Goal: Task Accomplishment & Management: Manage account settings

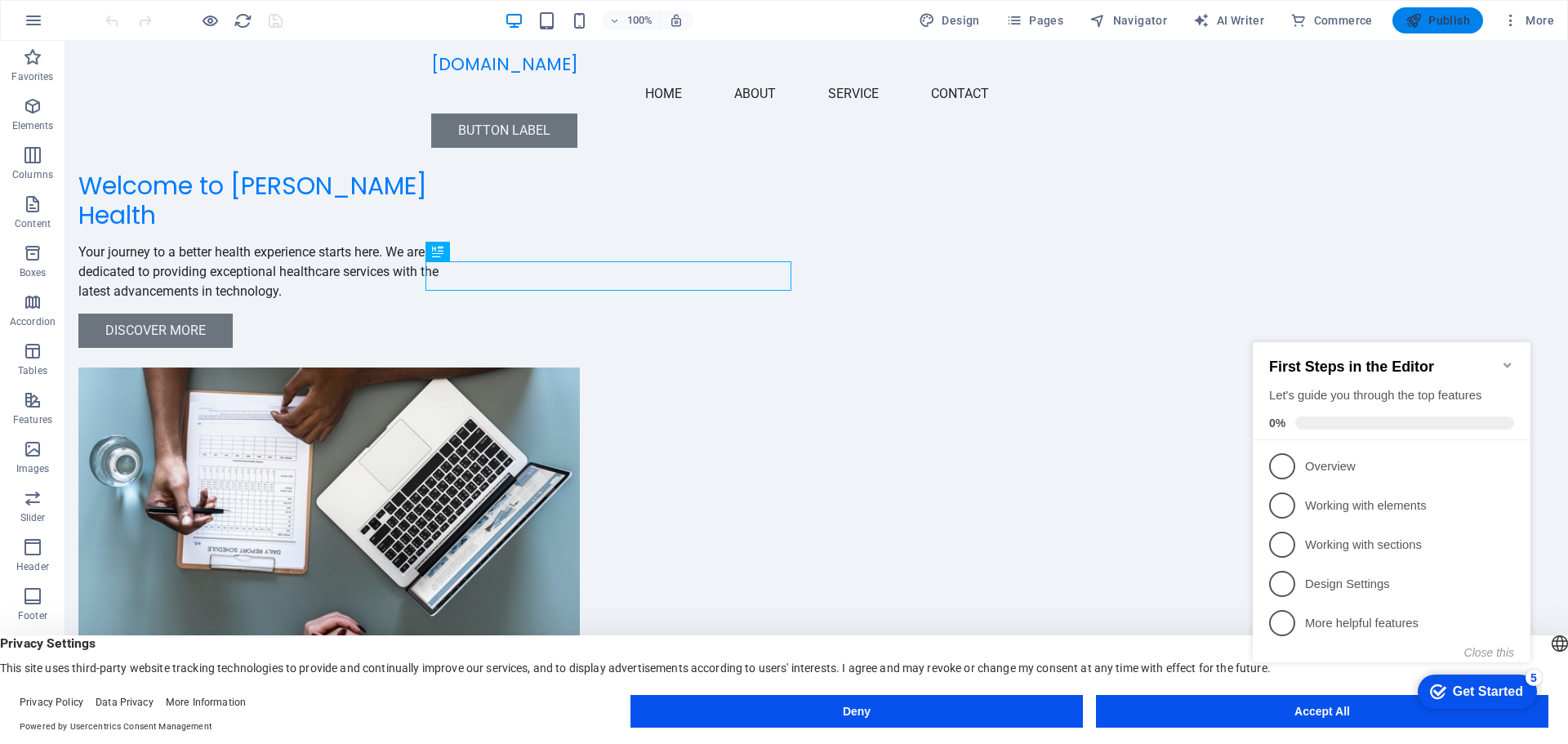
click at [1165, 114] on div "Button label" at bounding box center [816, 131] width 771 height 35
click at [1159, 114] on div "Button label" at bounding box center [816, 131] width 771 height 35
click at [1497, 650] on button "Close this" at bounding box center [1489, 653] width 50 height 13
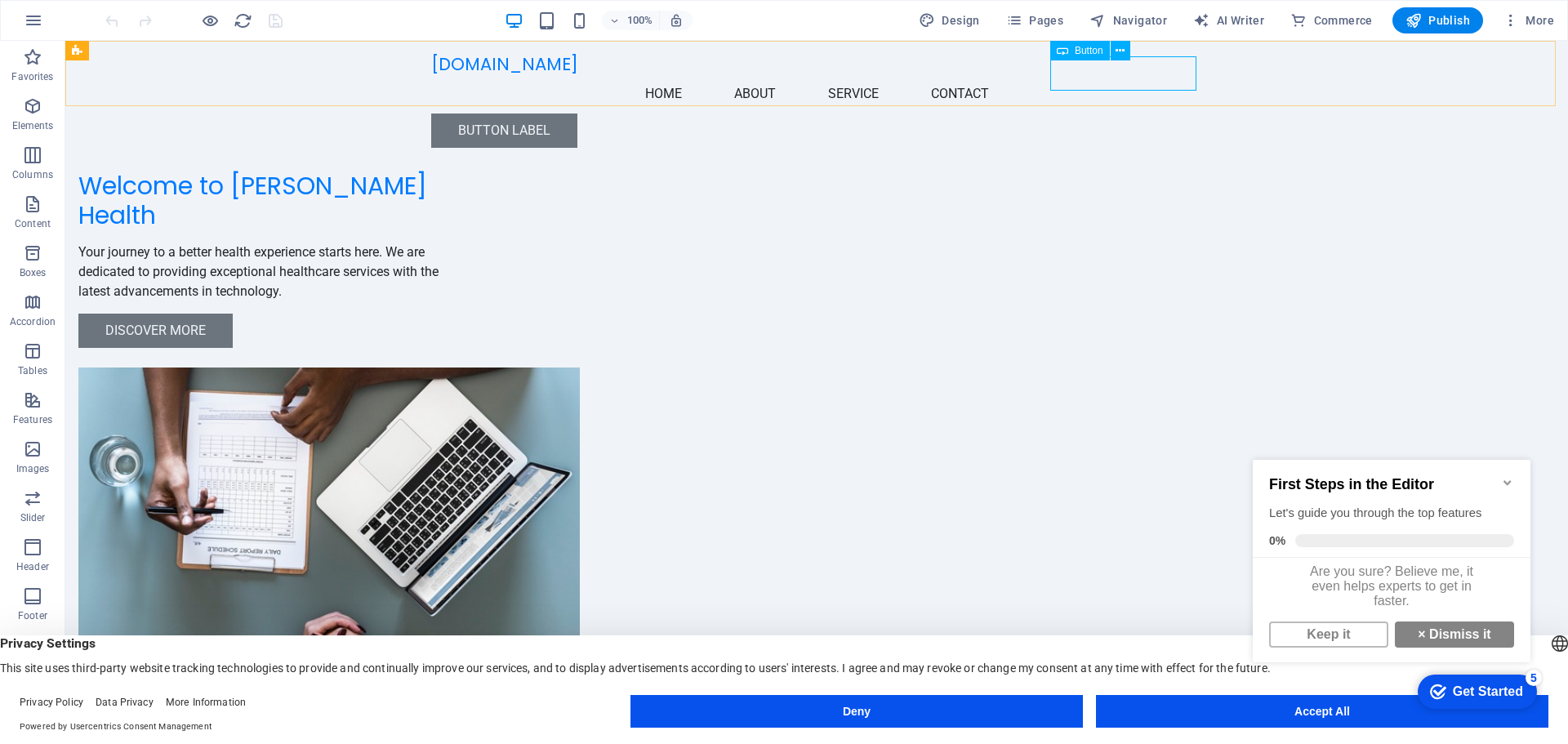
click at [1143, 114] on div "Button label" at bounding box center [816, 131] width 771 height 35
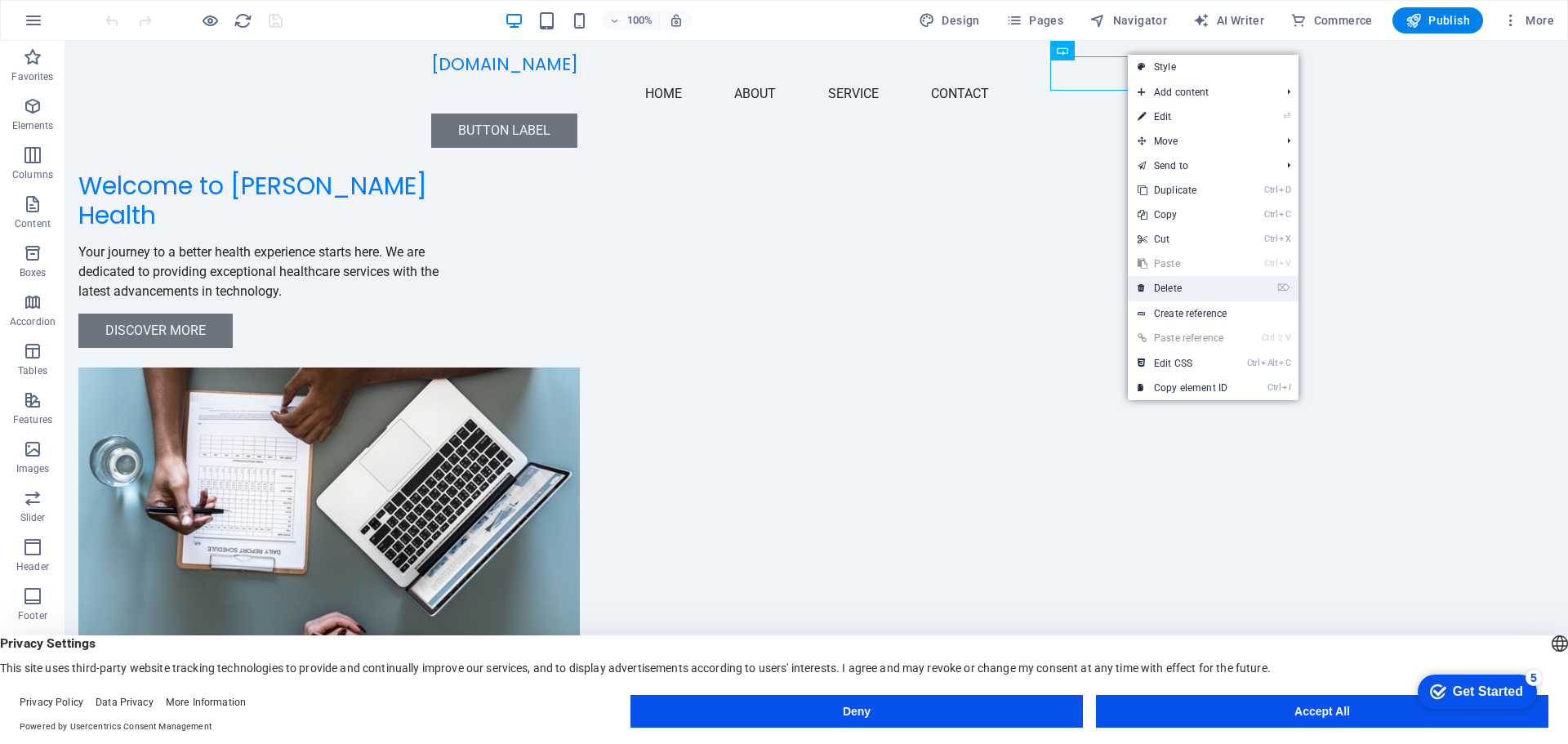
click at [1185, 292] on link "⌦ Delete" at bounding box center [1182, 288] width 110 height 24
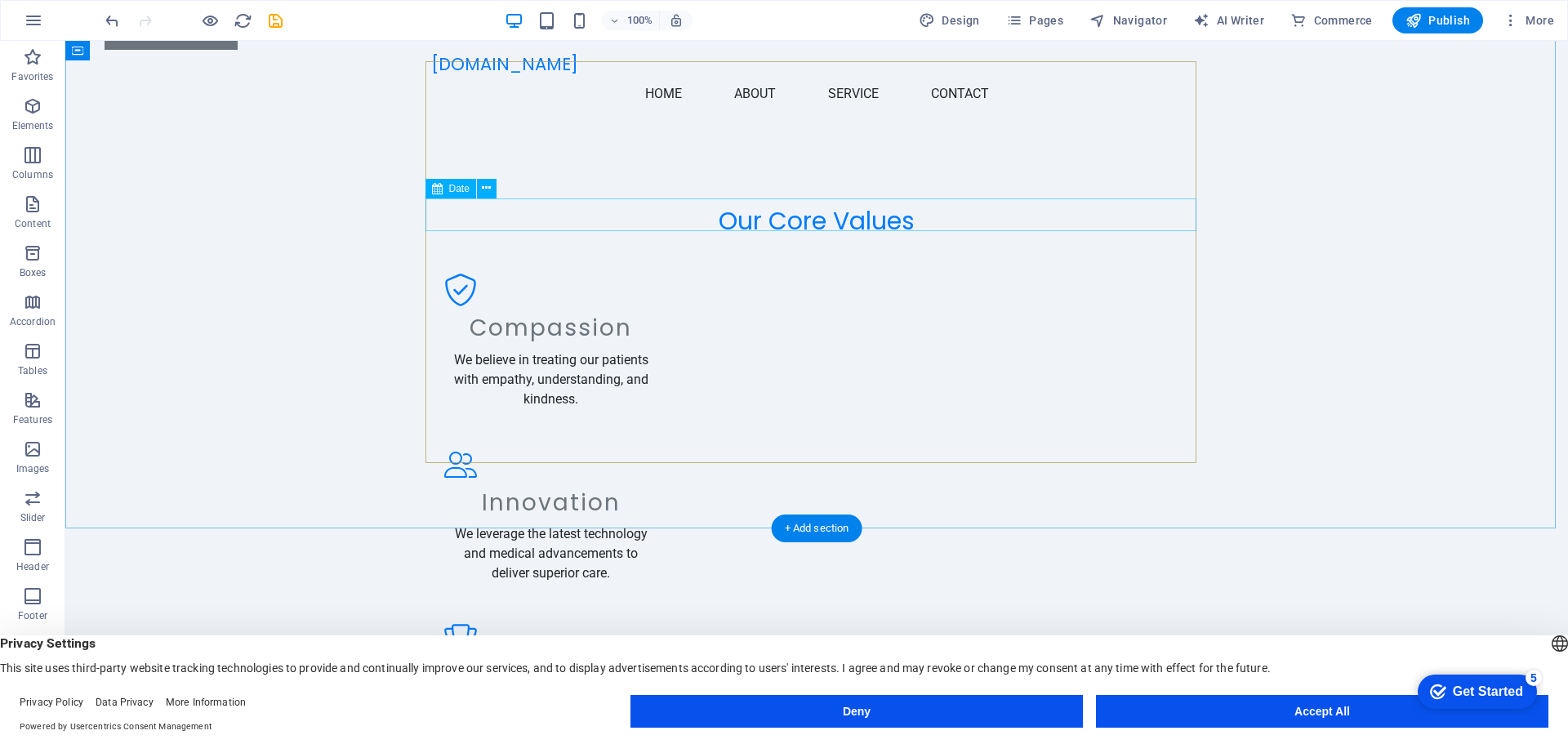
scroll to position [1509, 0]
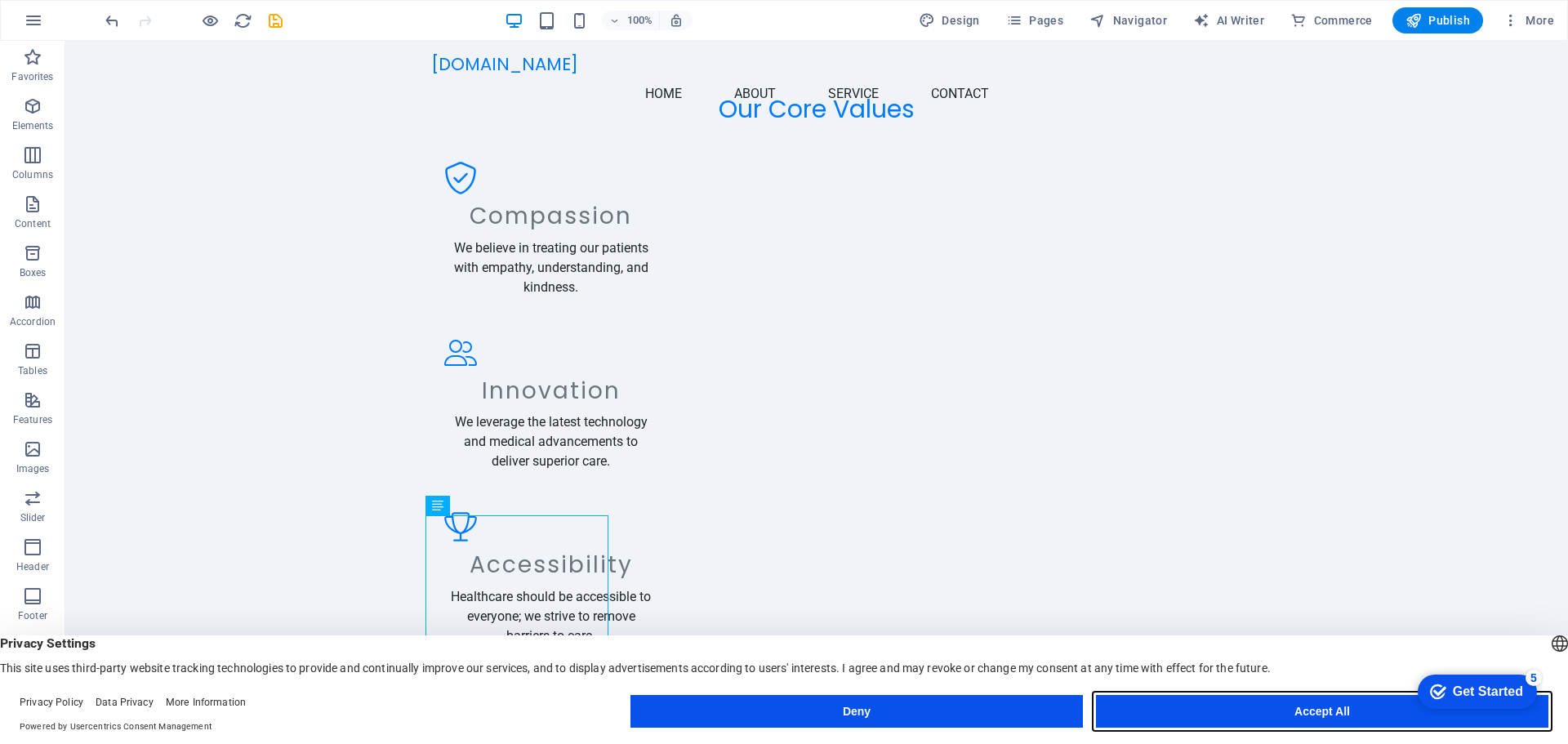
click at [1180, 712] on button "Accept All" at bounding box center [1321, 711] width 452 height 33
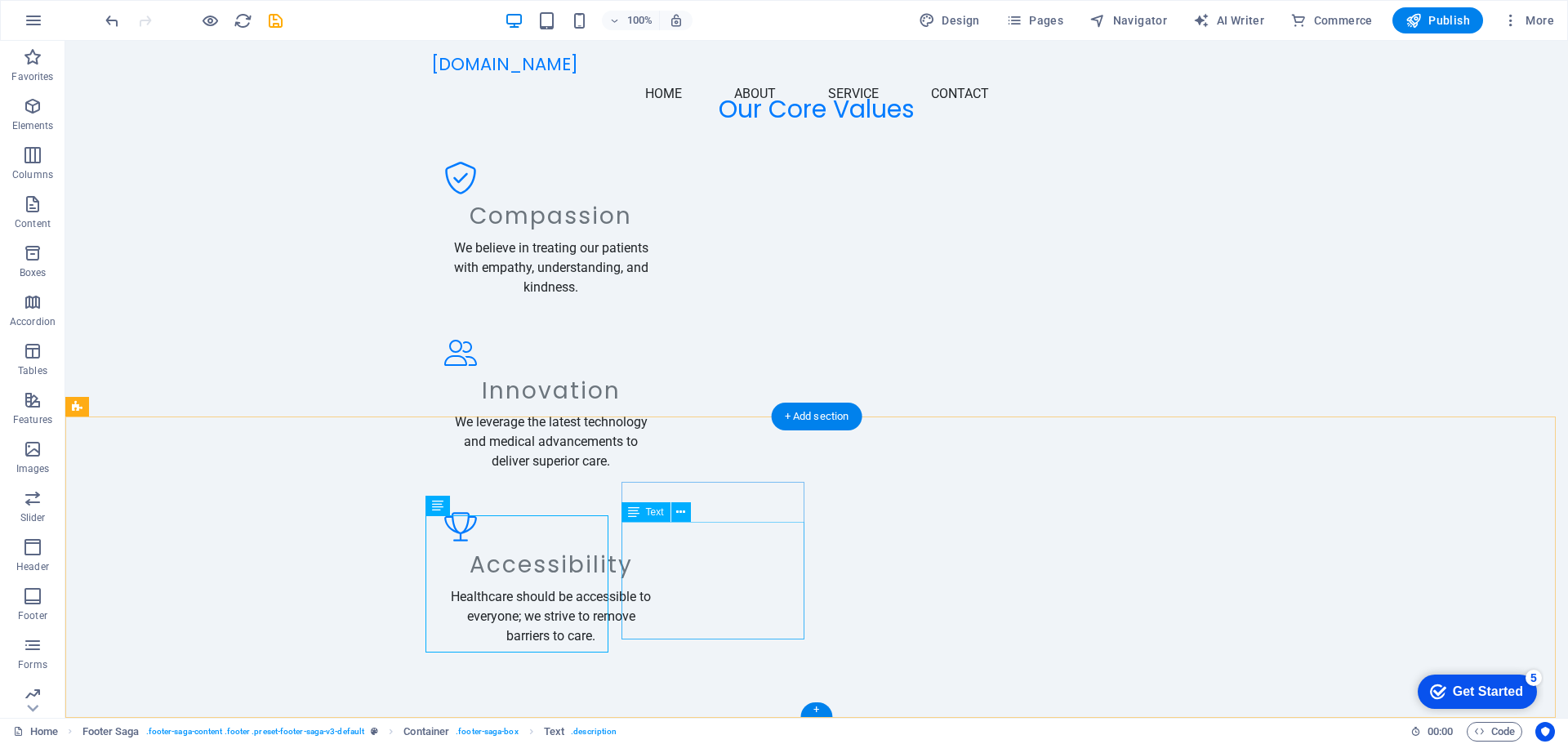
drag, startPoint x: 752, startPoint y: 543, endPoint x: 742, endPoint y: 547, distance: 10.8
drag, startPoint x: 743, startPoint y: 550, endPoint x: 595, endPoint y: 551, distance: 148.0
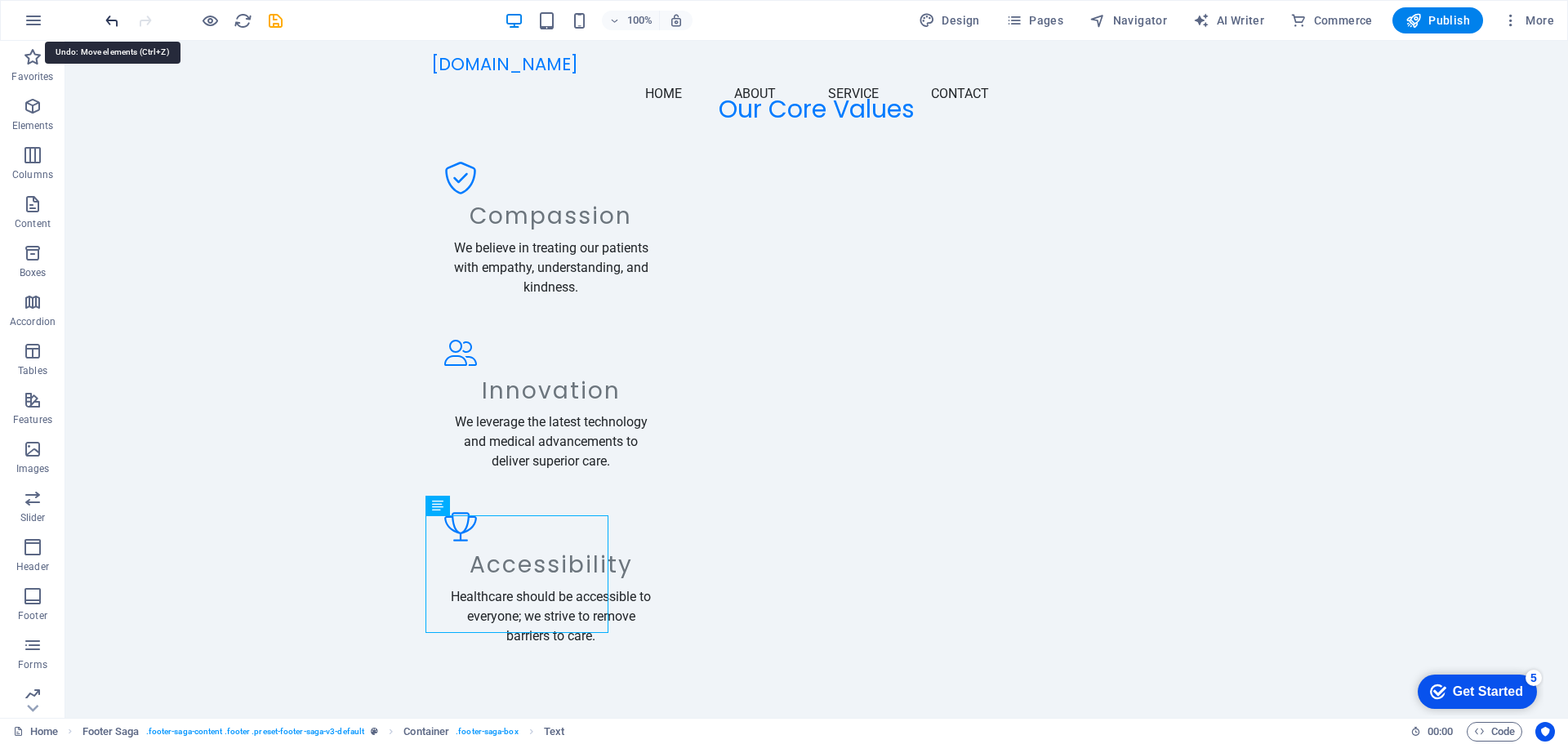
click at [115, 19] on icon "undo" at bounding box center [112, 21] width 19 height 19
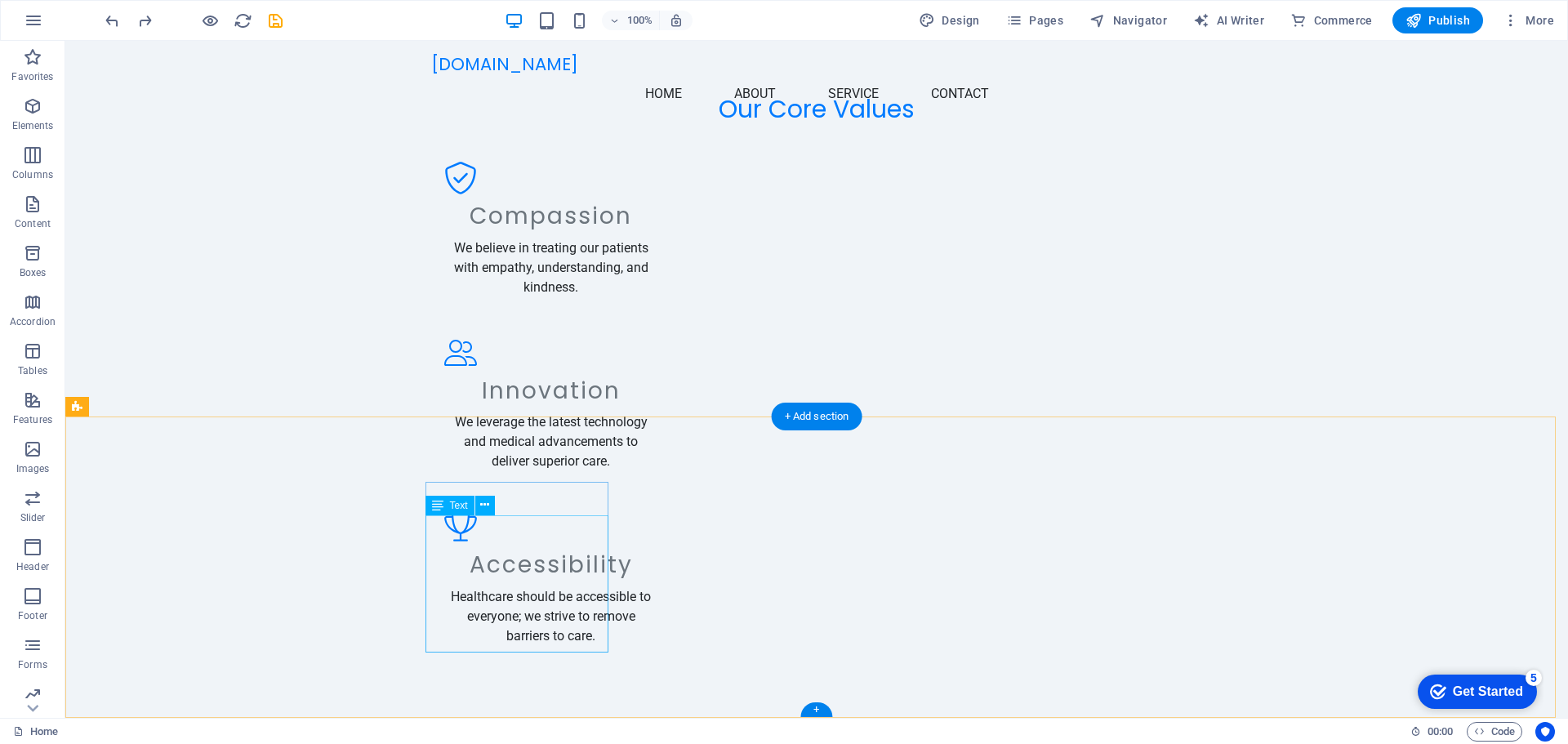
click at [454, 507] on span "Text" at bounding box center [458, 506] width 18 height 10
click at [436, 508] on icon at bounding box center [438, 505] width 12 height 19
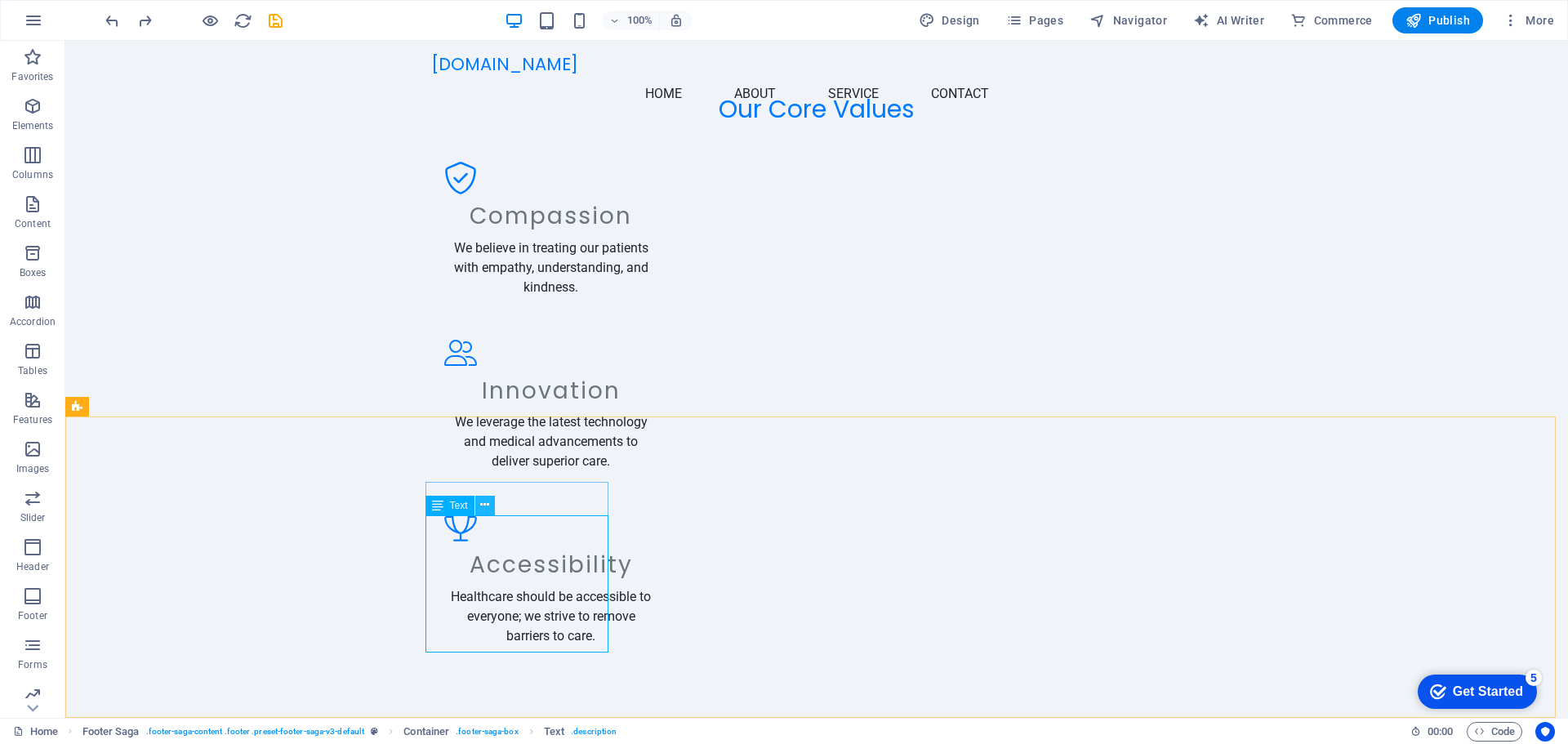
click at [483, 513] on icon at bounding box center [484, 505] width 9 height 17
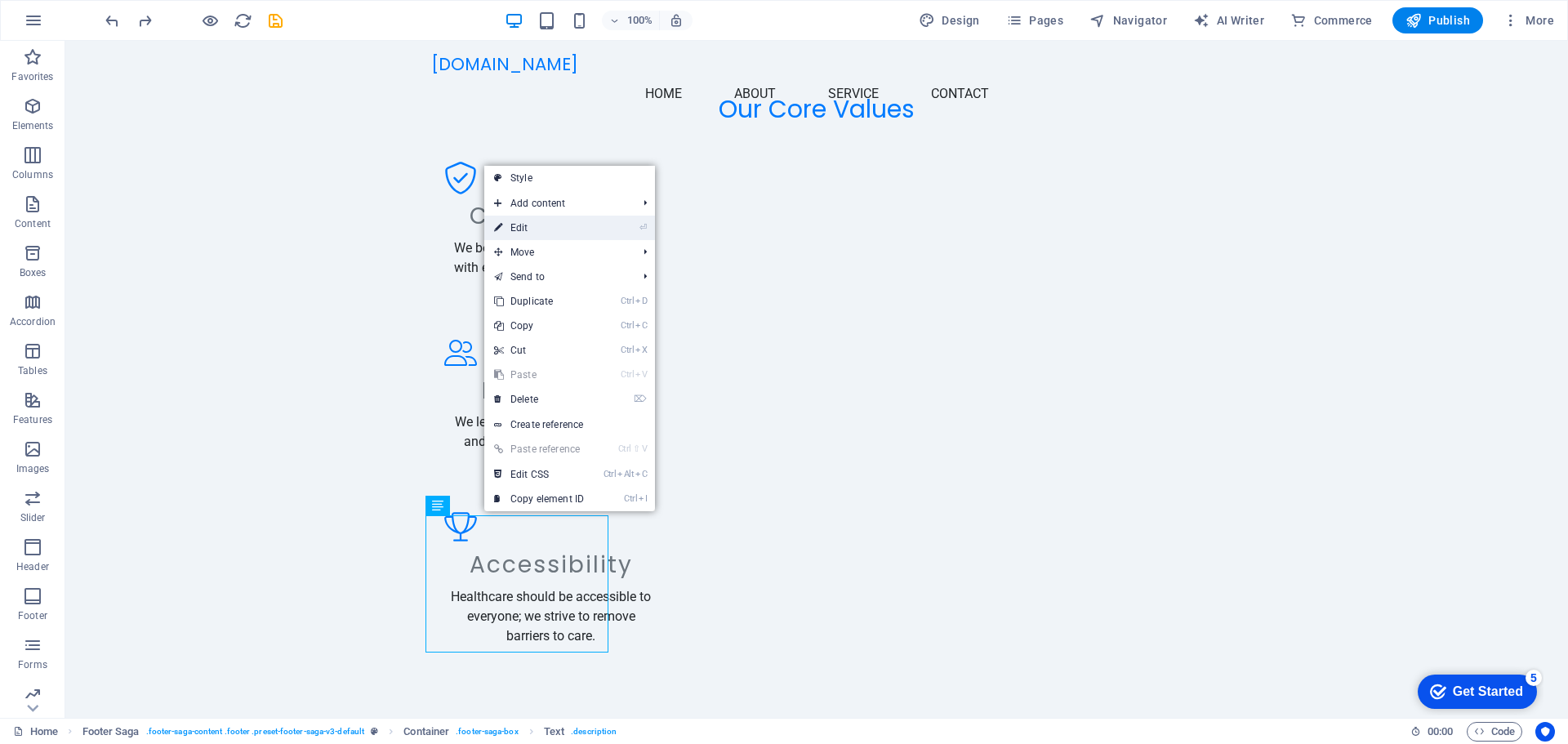
drag, startPoint x: 194, startPoint y: 185, endPoint x: 546, endPoint y: 224, distance: 354.2
click at [546, 224] on link "⏎ Edit" at bounding box center [539, 227] width 110 height 24
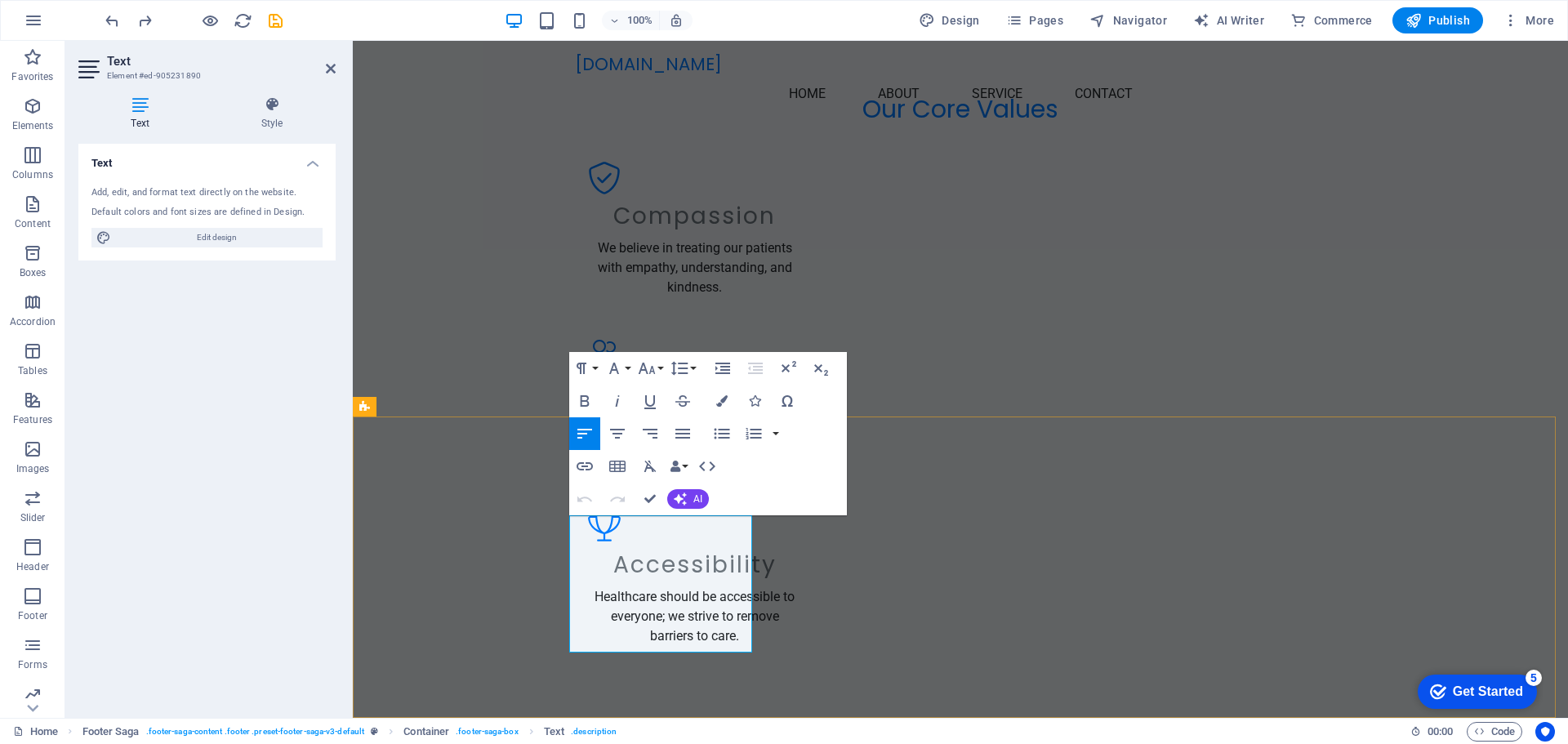
drag, startPoint x: 731, startPoint y: 581, endPoint x: 741, endPoint y: 655, distance: 74.7
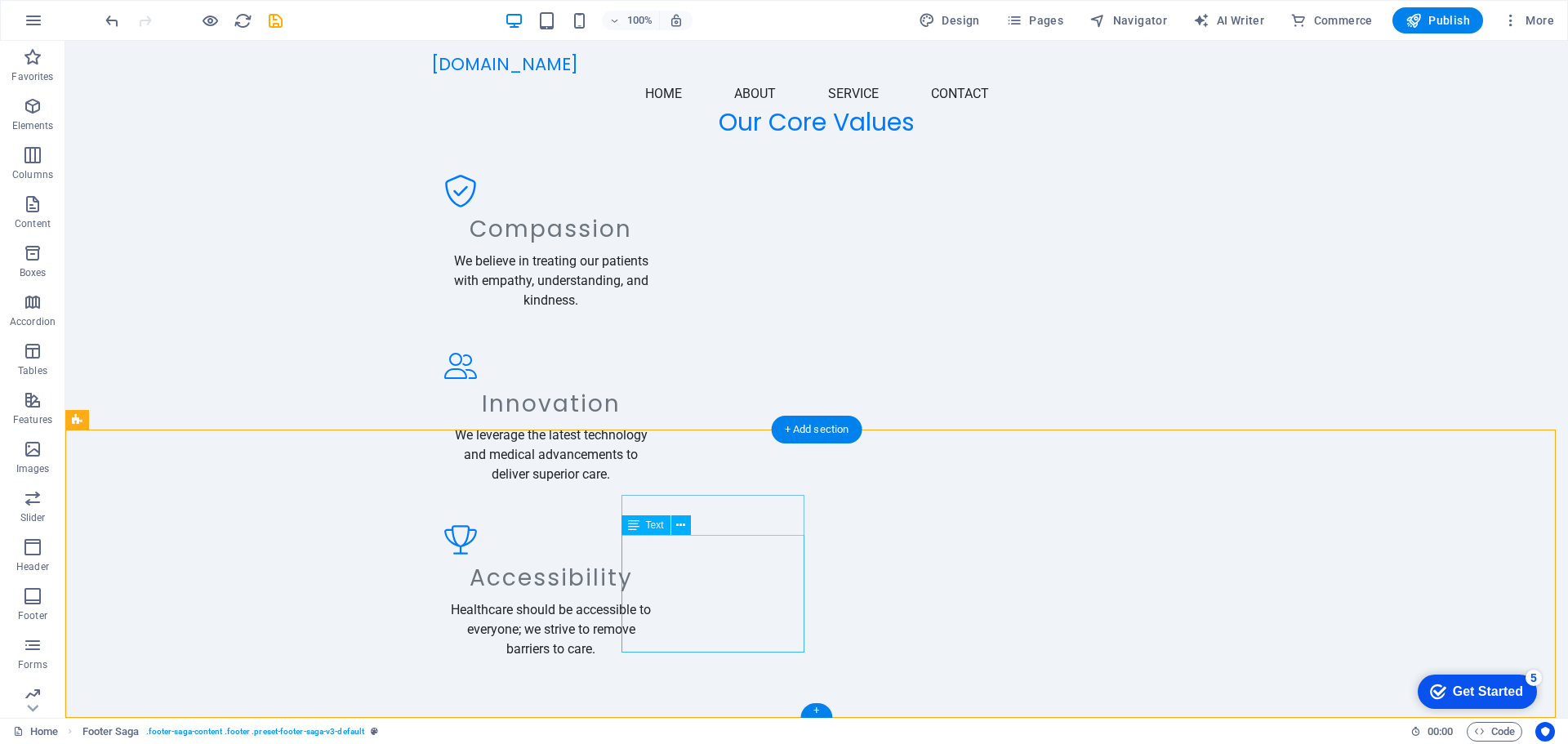
click at [678, 523] on icon at bounding box center [680, 525] width 9 height 17
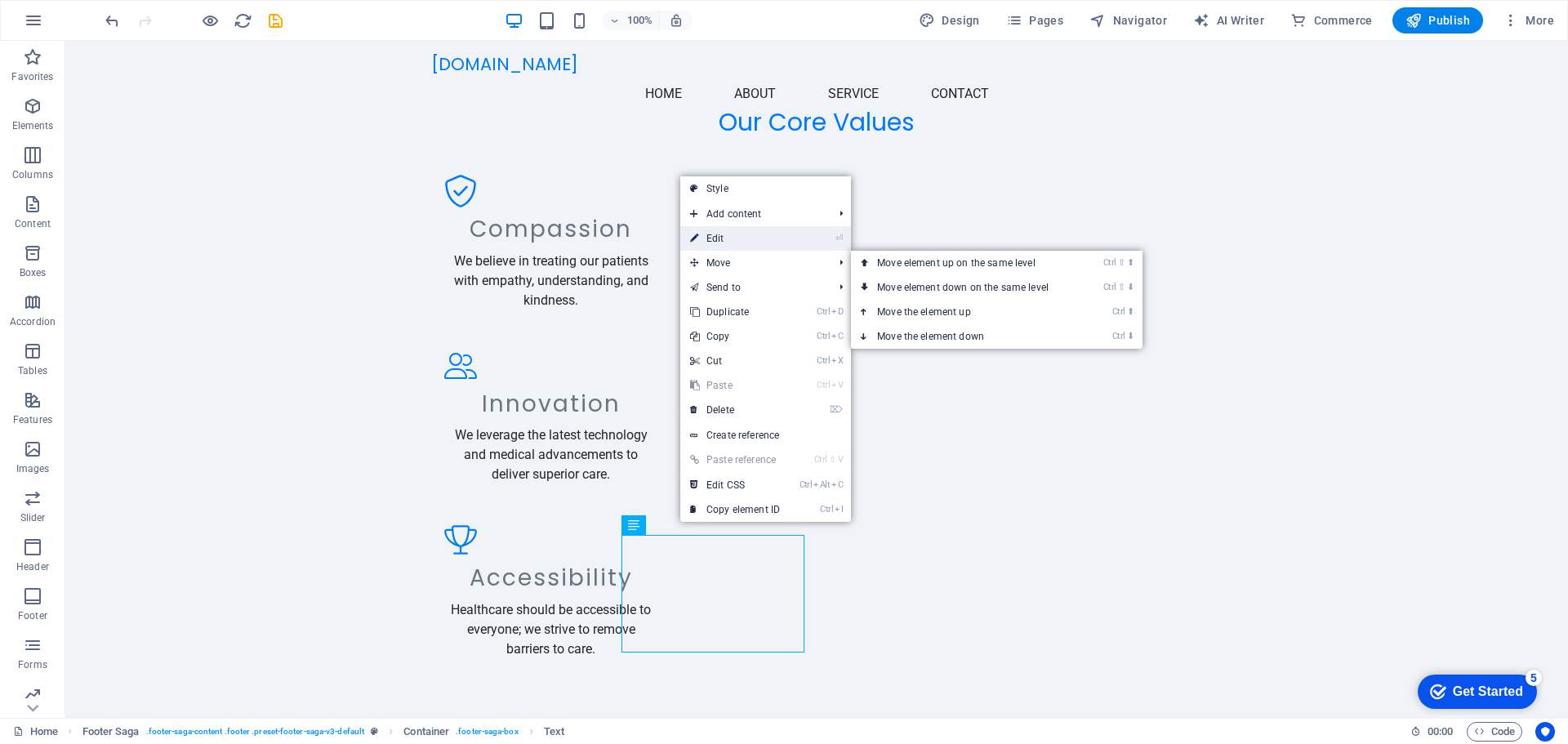
click at [742, 246] on link "⏎ Edit" at bounding box center [735, 238] width 110 height 24
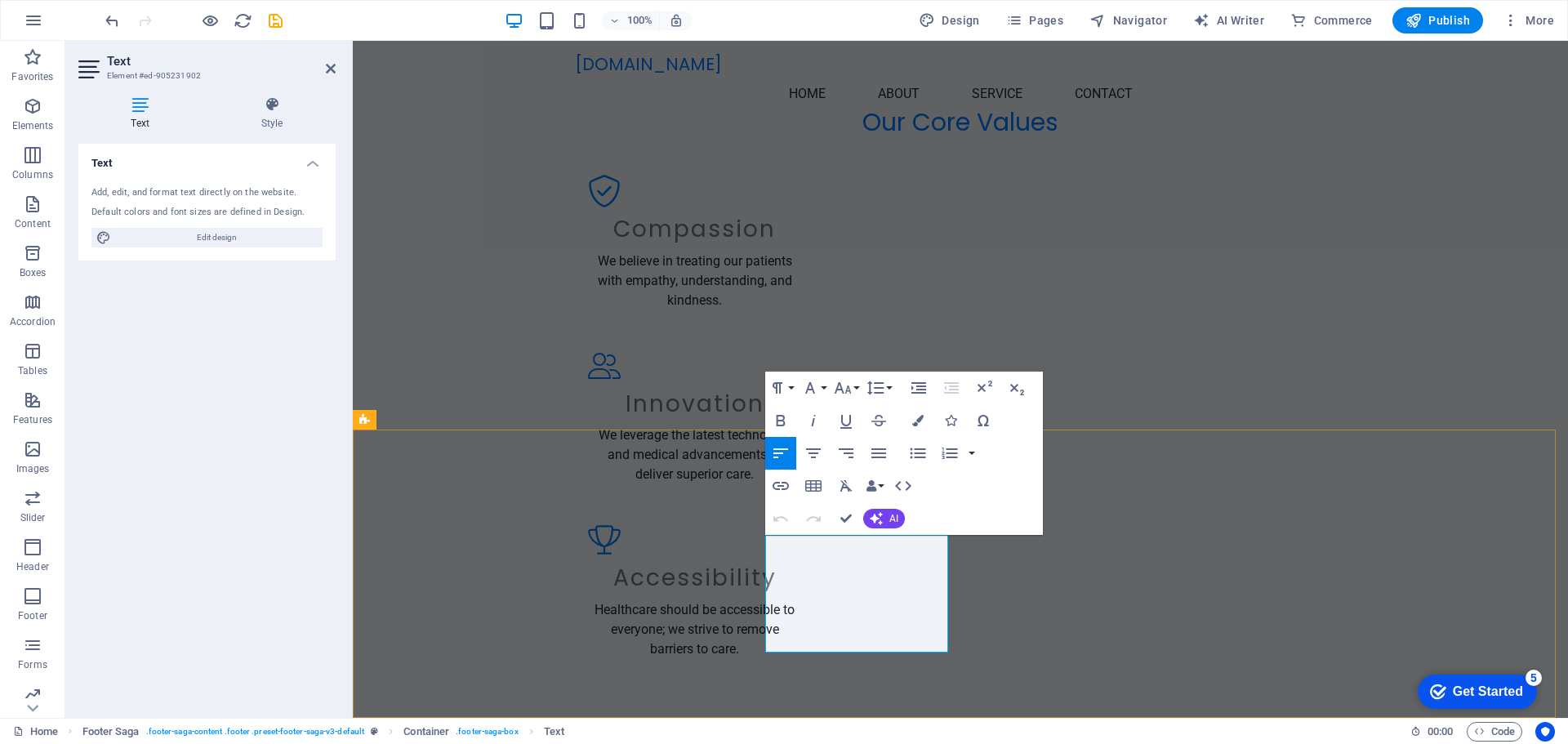
drag, startPoint x: 834, startPoint y: 605, endPoint x: 1121, endPoint y: 575, distance: 288.6
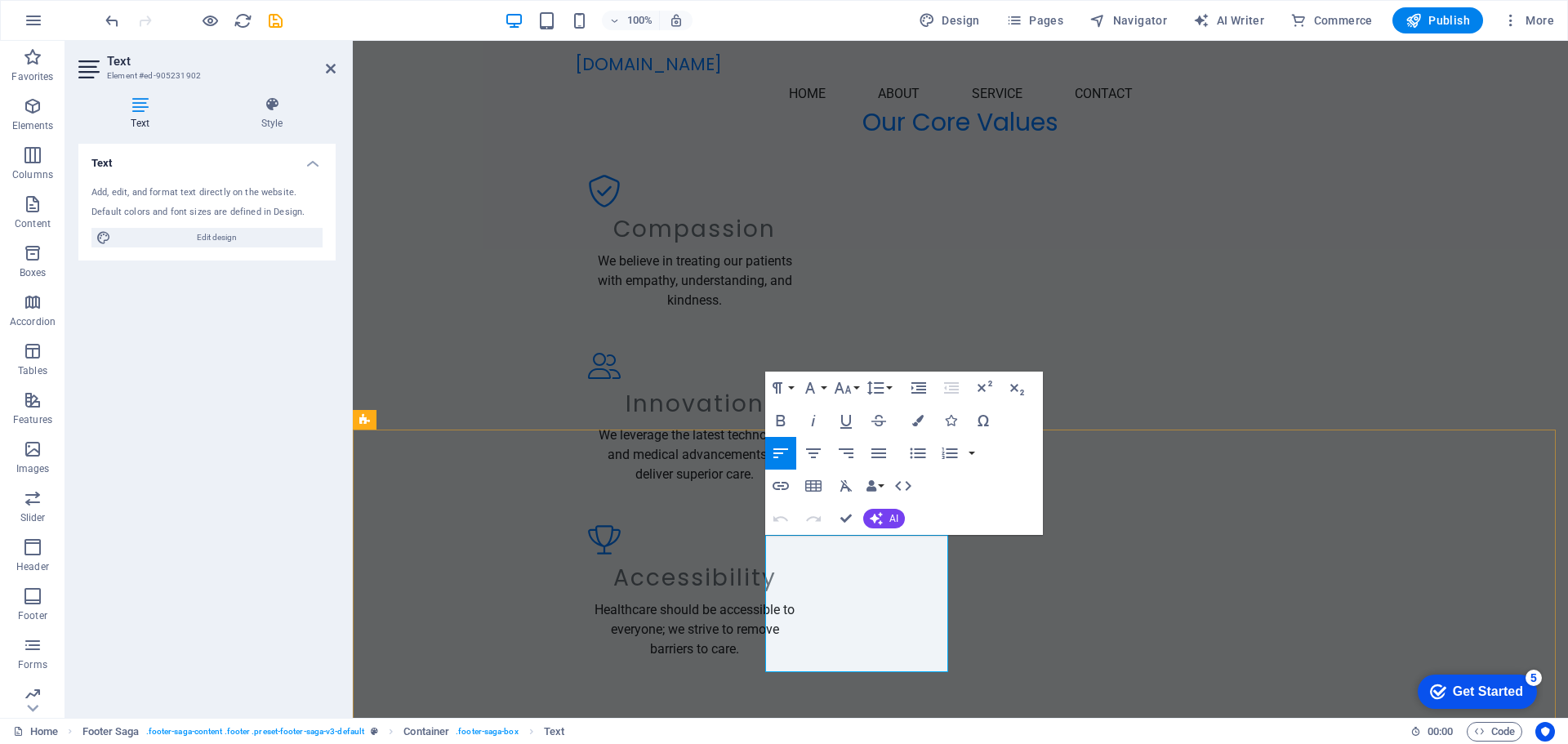
drag, startPoint x: 854, startPoint y: 625, endPoint x: 784, endPoint y: 541, distance: 109.3
drag, startPoint x: 871, startPoint y: 564, endPoint x: 769, endPoint y: 555, distance: 102.4
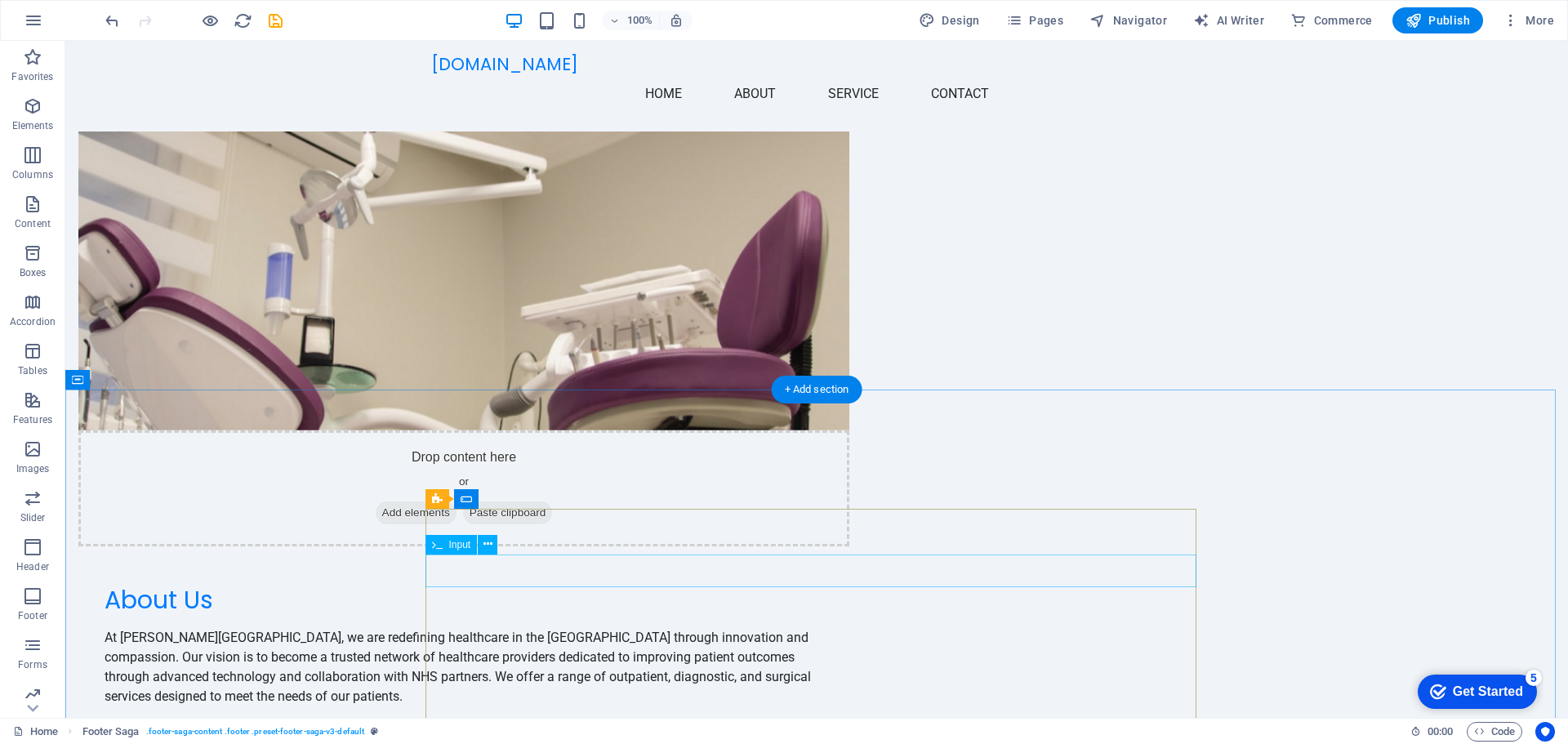
scroll to position [516, 0]
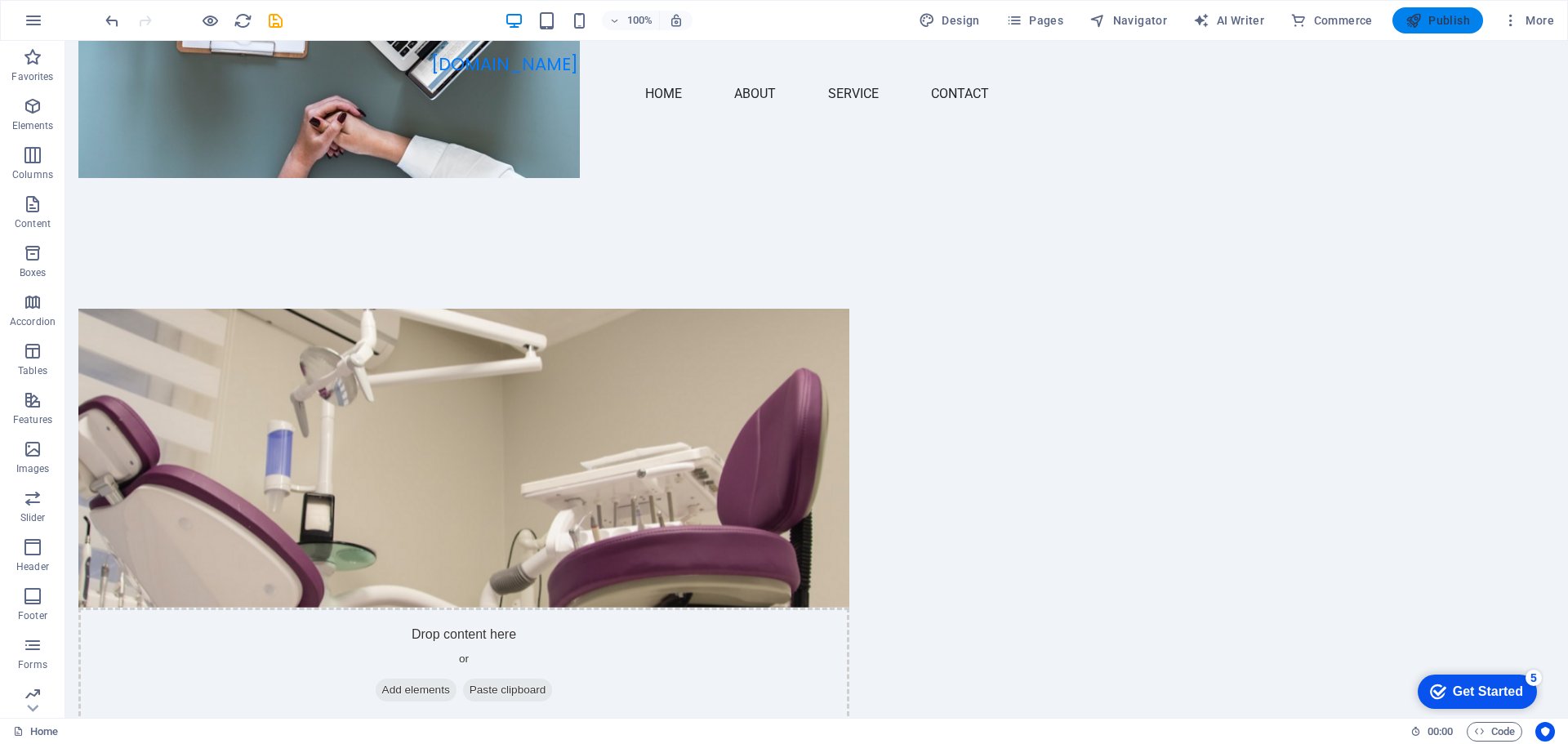
click at [1417, 20] on icon "button" at bounding box center [1413, 20] width 16 height 16
